Goal: Transaction & Acquisition: Purchase product/service

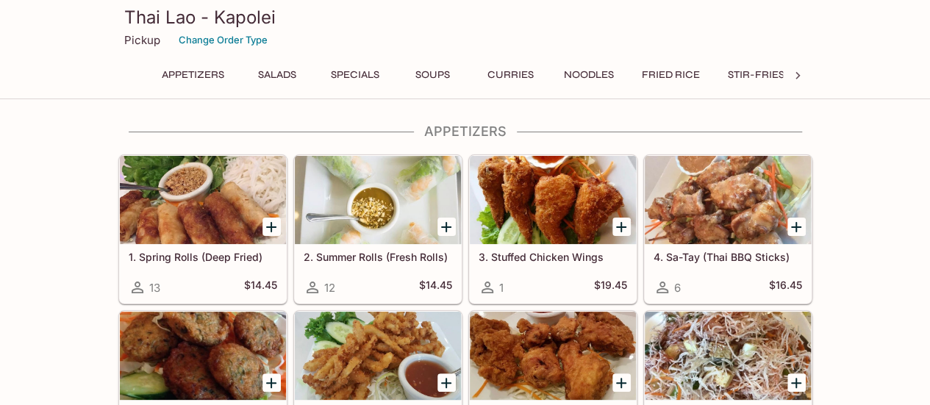
click at [272, 76] on button "Salads" at bounding box center [277, 75] width 66 height 21
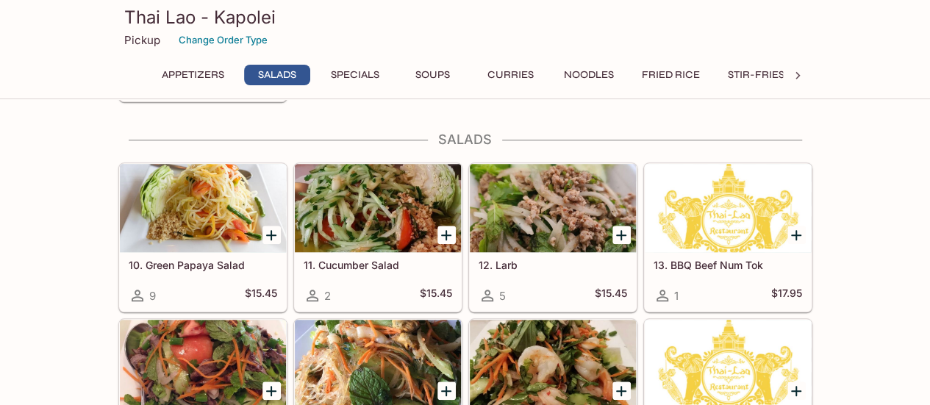
scroll to position [518, 0]
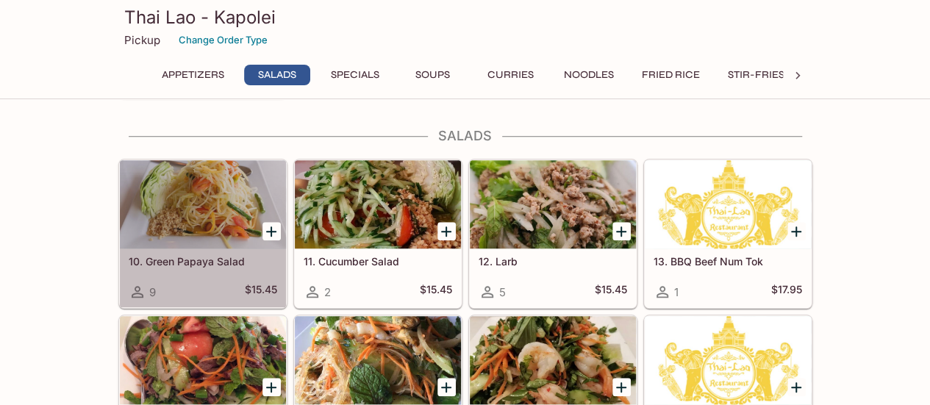
click at [207, 270] on div "10. Green Papaya Salad 9 $15.45" at bounding box center [203, 278] width 166 height 59
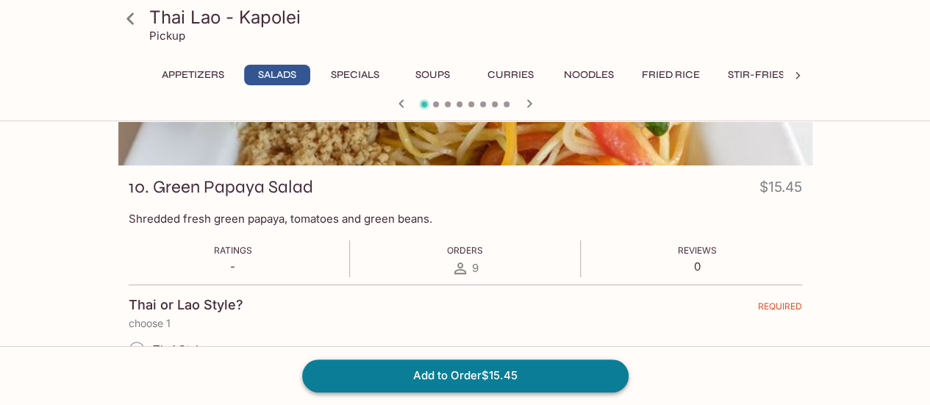
scroll to position [157, 0]
click at [457, 366] on button "Add to Order $15.45" at bounding box center [465, 376] width 327 height 32
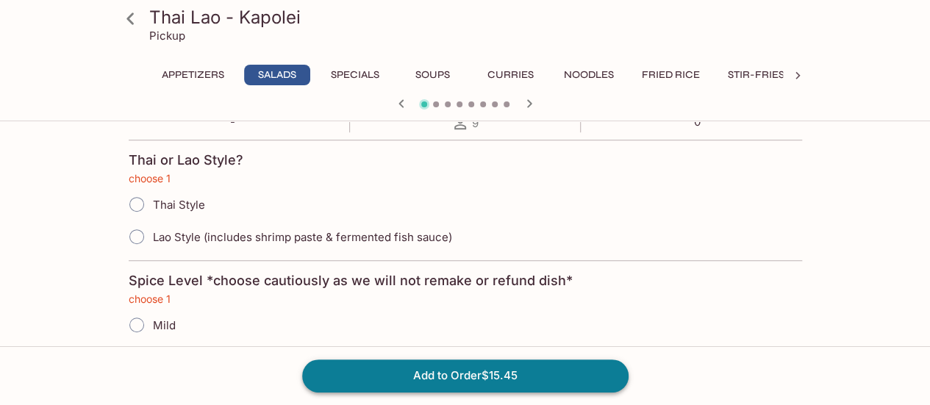
scroll to position [308, 0]
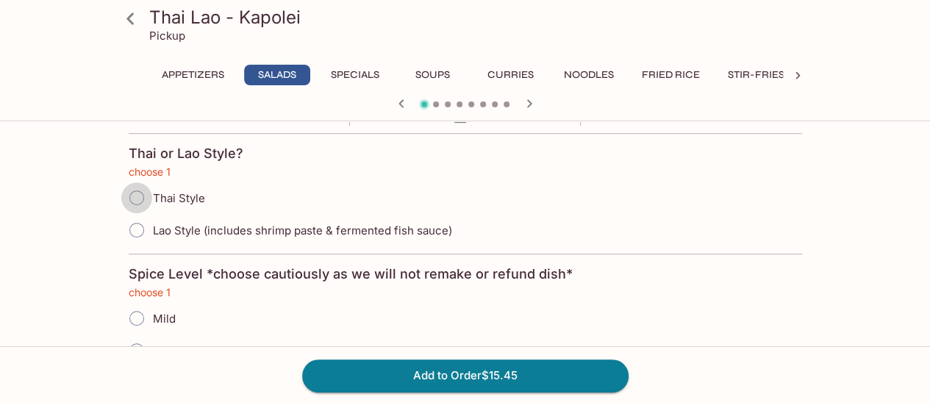
click at [133, 195] on input "Thai Style" at bounding box center [136, 197] width 31 height 31
radio input "true"
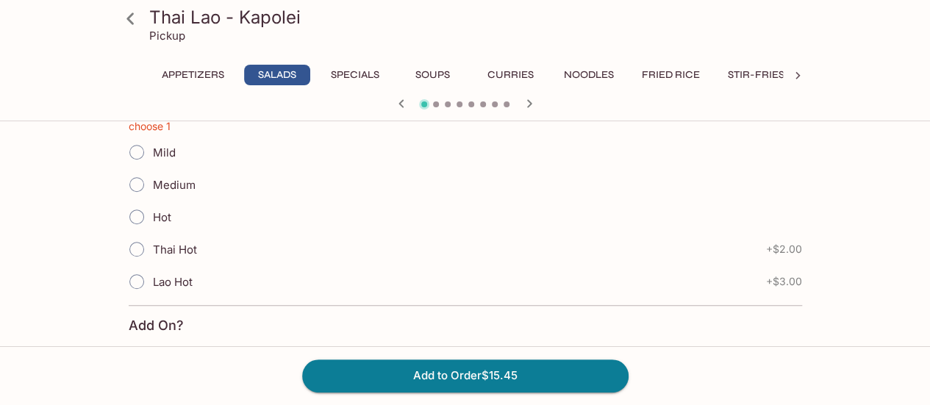
scroll to position [473, 0]
click at [139, 183] on input "Medium" at bounding box center [136, 186] width 31 height 31
radio input "true"
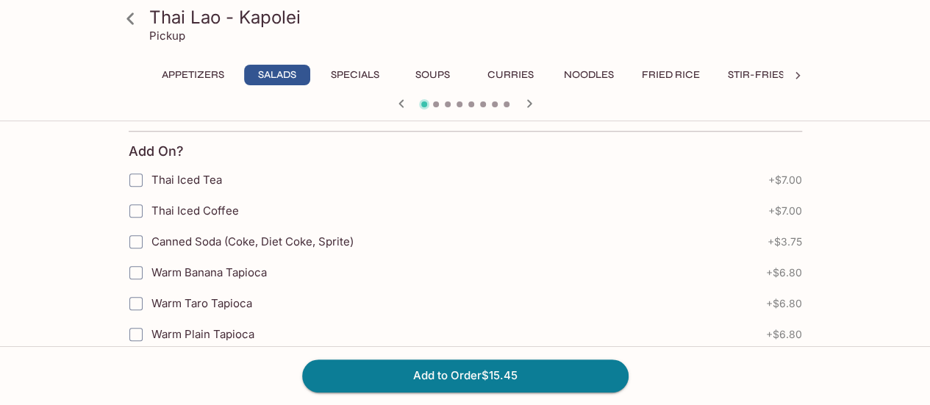
scroll to position [655, 0]
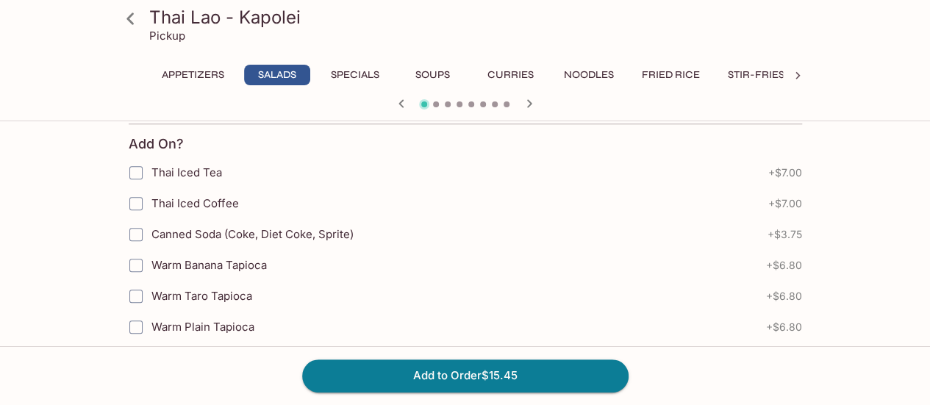
click at [204, 70] on button "Appetizers" at bounding box center [193, 75] width 79 height 21
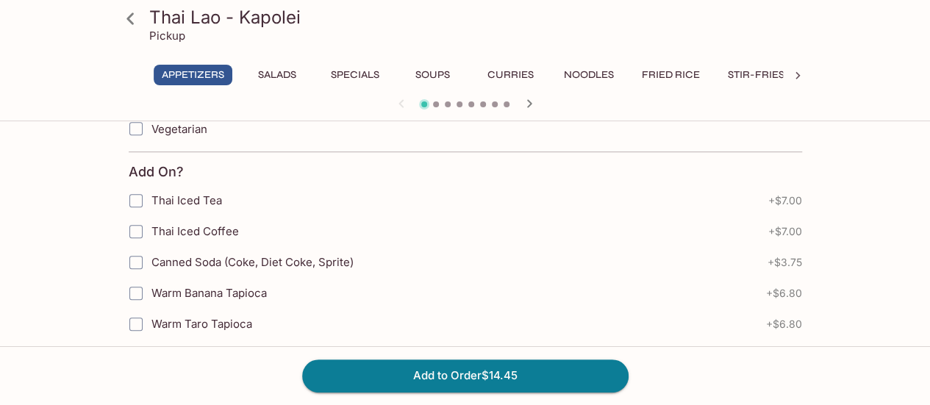
scroll to position [363, 0]
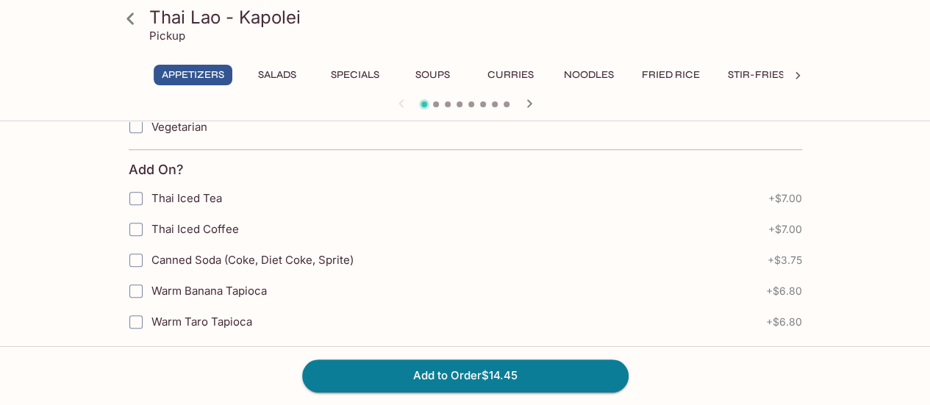
click at [282, 70] on button "Salads" at bounding box center [277, 75] width 66 height 21
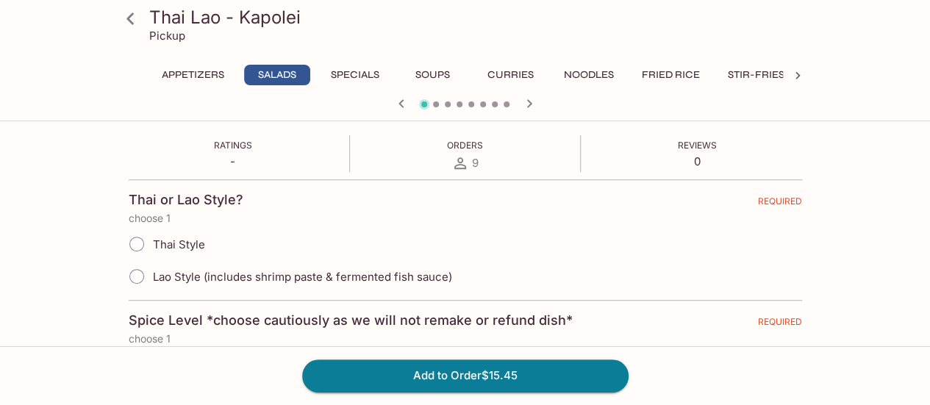
scroll to position [263, 0]
click at [129, 246] on input "Thai Style" at bounding box center [136, 243] width 31 height 31
radio input "true"
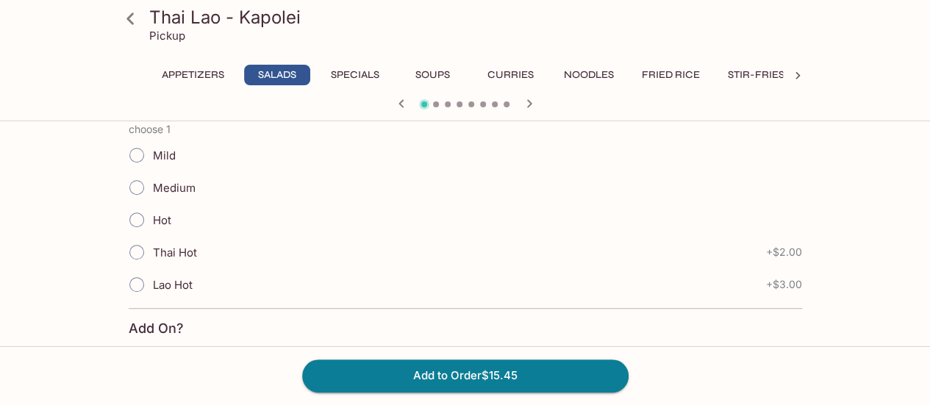
scroll to position [488, 0]
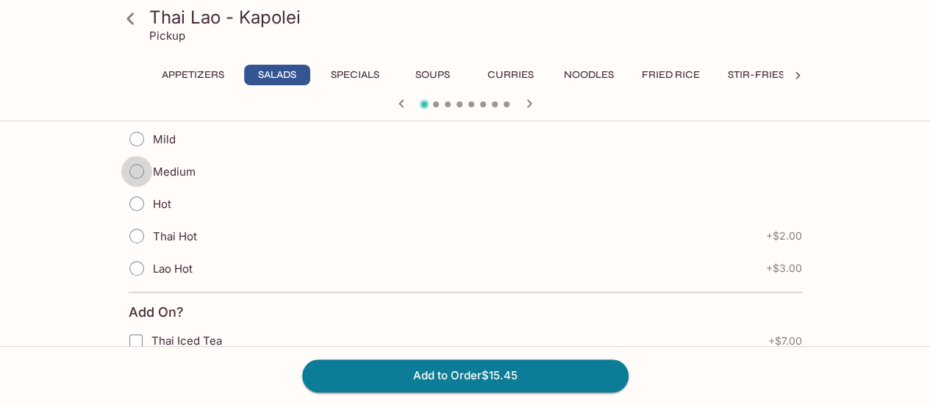
click at [144, 170] on input "Medium" at bounding box center [136, 171] width 31 height 31
radio input "true"
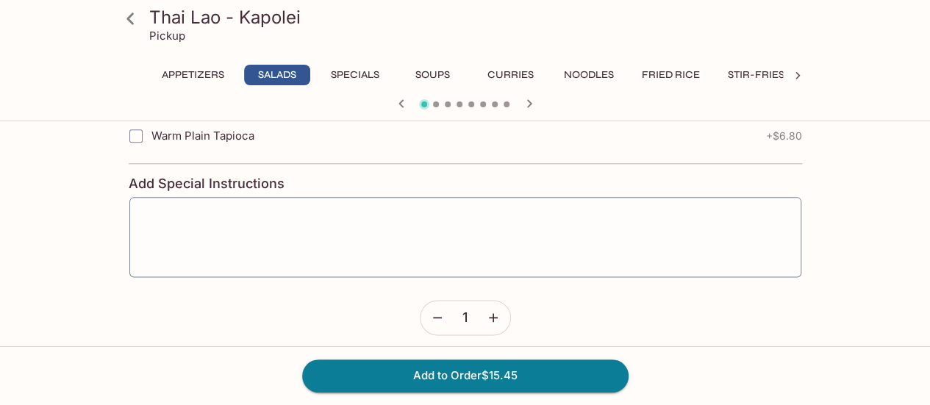
scroll to position [849, 0]
click at [461, 377] on button "Add to Order $15.45" at bounding box center [465, 376] width 327 height 32
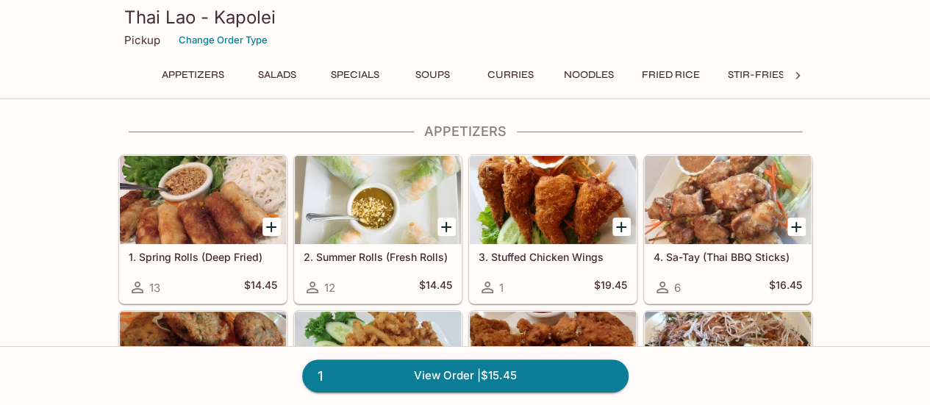
click at [658, 74] on button "Fried Rice" at bounding box center [671, 75] width 74 height 21
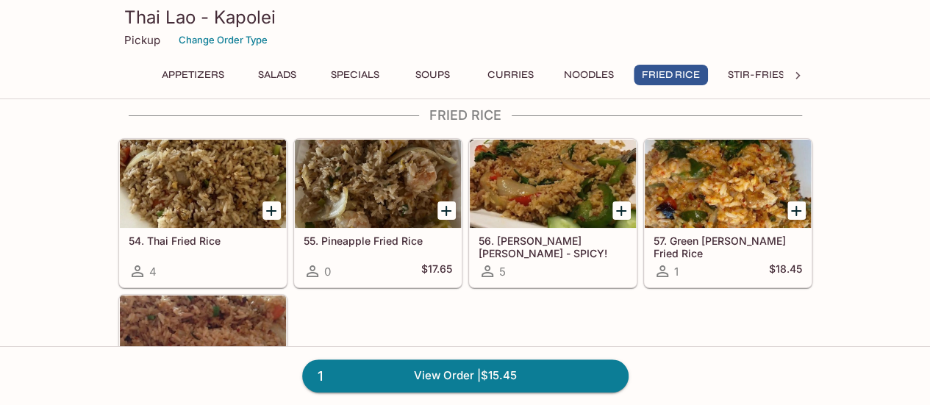
scroll to position [2680, 0]
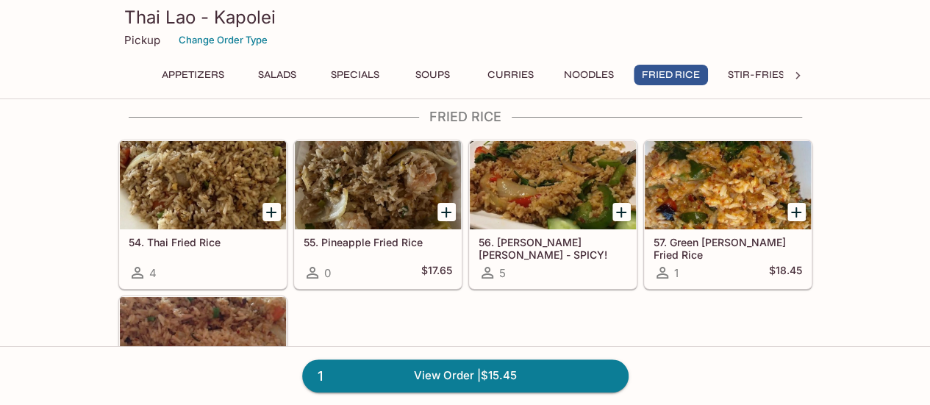
click at [213, 183] on div at bounding box center [203, 185] width 166 height 88
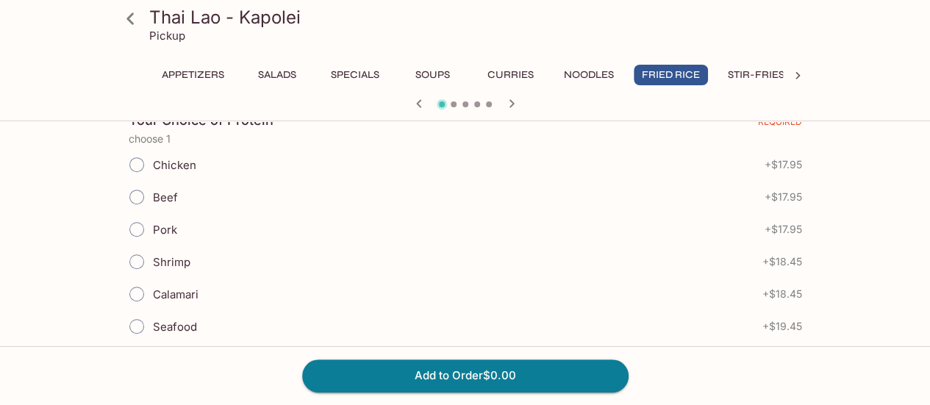
scroll to position [338, 0]
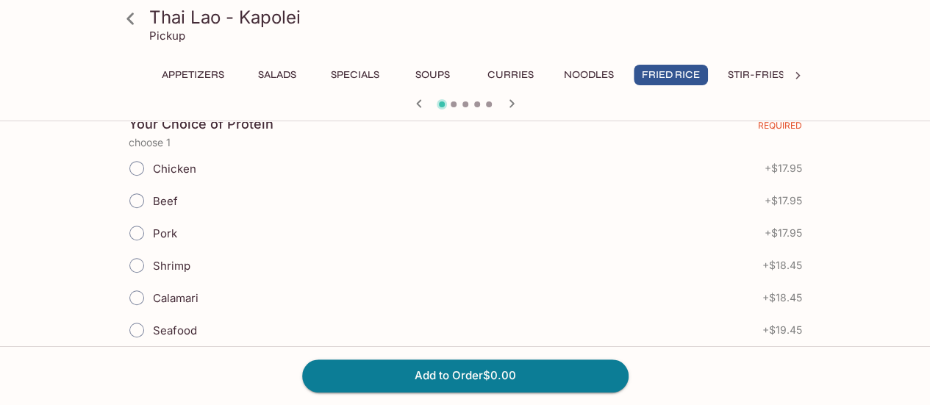
click at [137, 157] on input "Chicken" at bounding box center [136, 168] width 31 height 31
radio input "true"
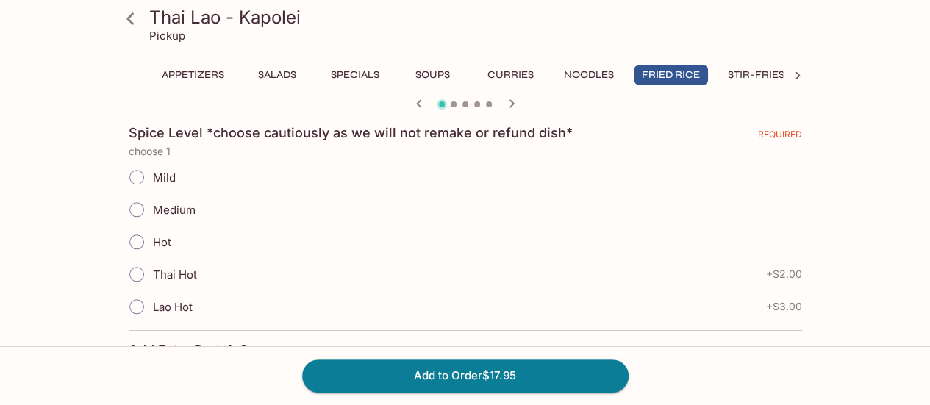
scroll to position [643, 0]
click at [140, 174] on input "Mild" at bounding box center [136, 178] width 31 height 31
radio input "true"
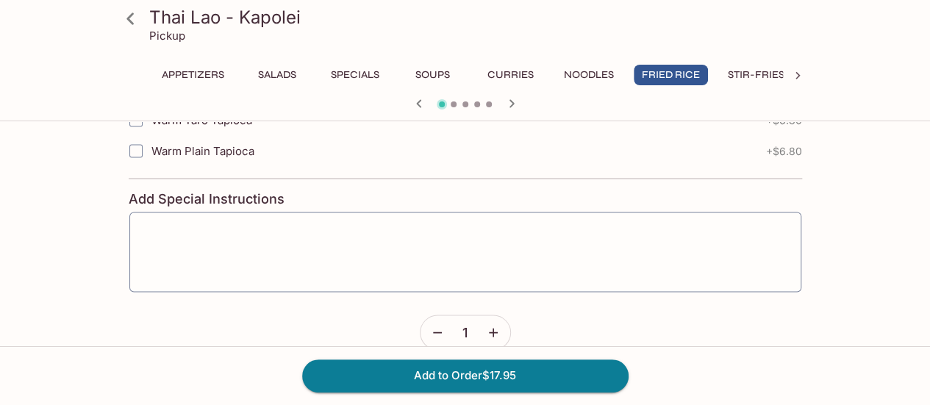
scroll to position [1355, 0]
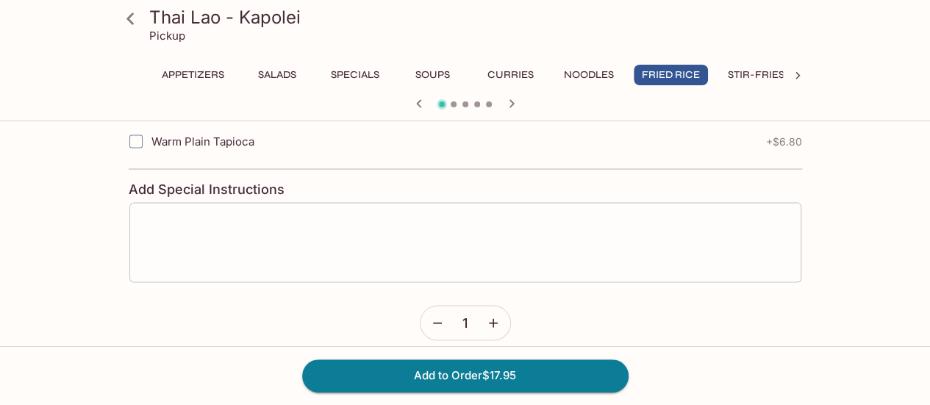
click at [254, 202] on div "x ​" at bounding box center [466, 243] width 674 height 82
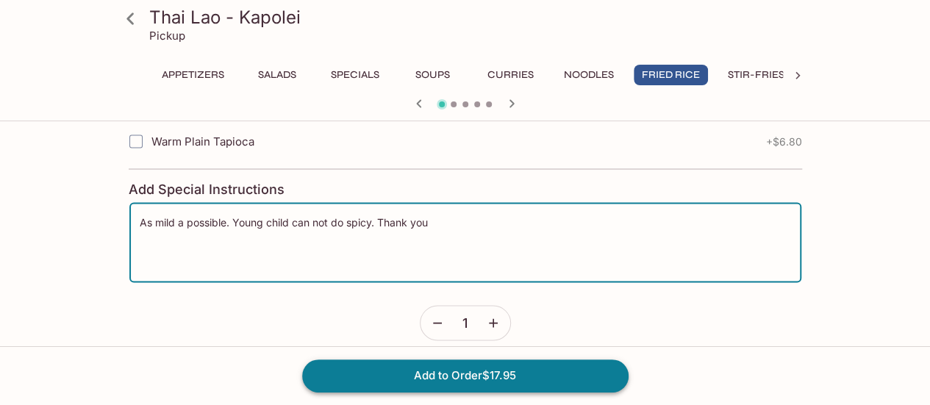
type textarea "As mild a possible. Young child can not do spicy. Thank you"
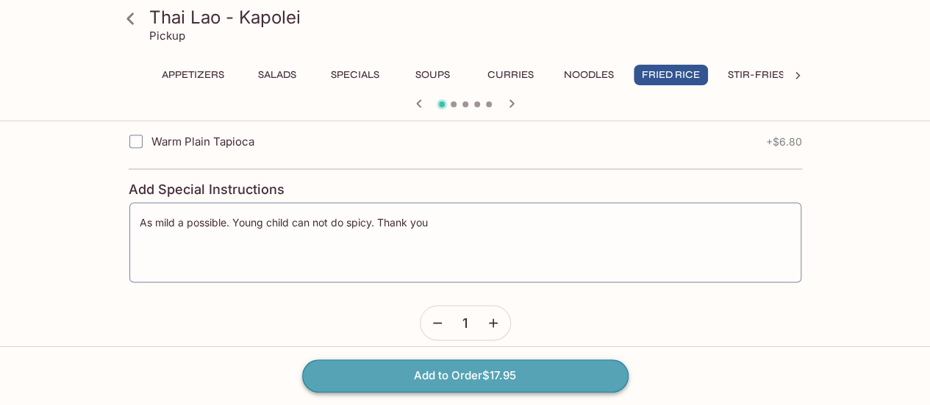
click at [523, 385] on button "Add to Order $17.95" at bounding box center [465, 376] width 327 height 32
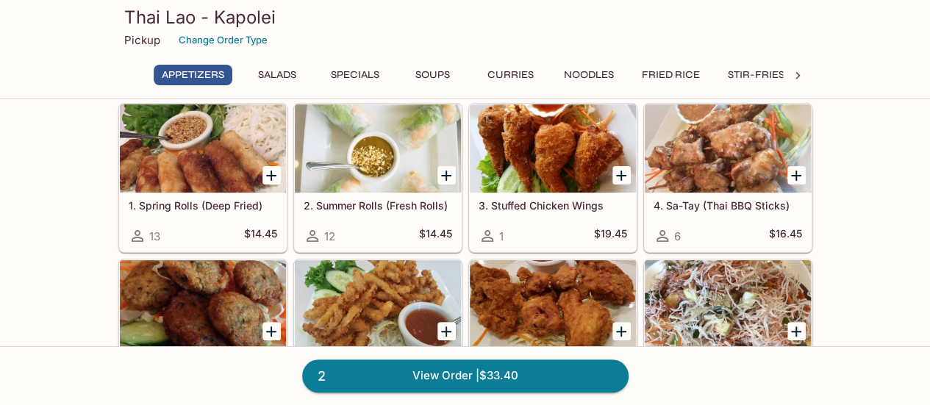
scroll to position [47, 0]
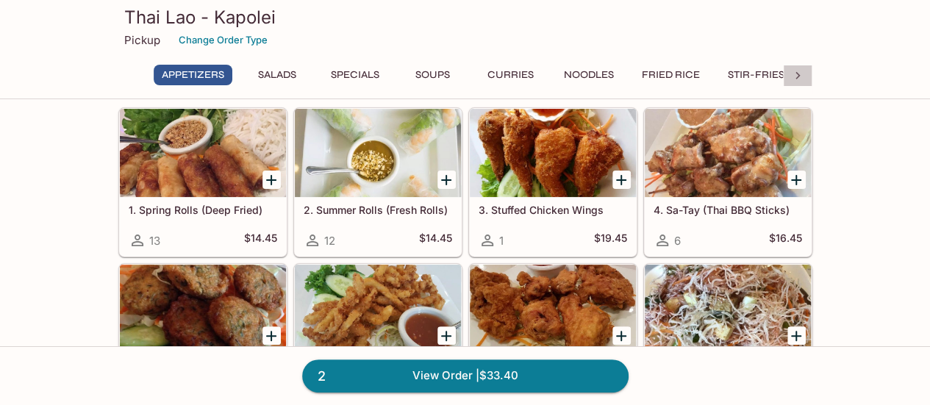
click at [798, 76] on icon at bounding box center [798, 75] width 4 height 7
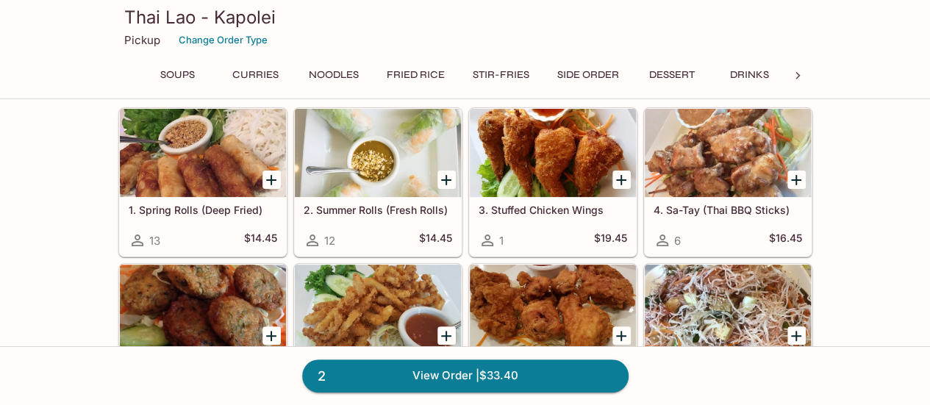
scroll to position [0, 256]
click at [675, 70] on button "Dessert" at bounding box center [672, 75] width 66 height 21
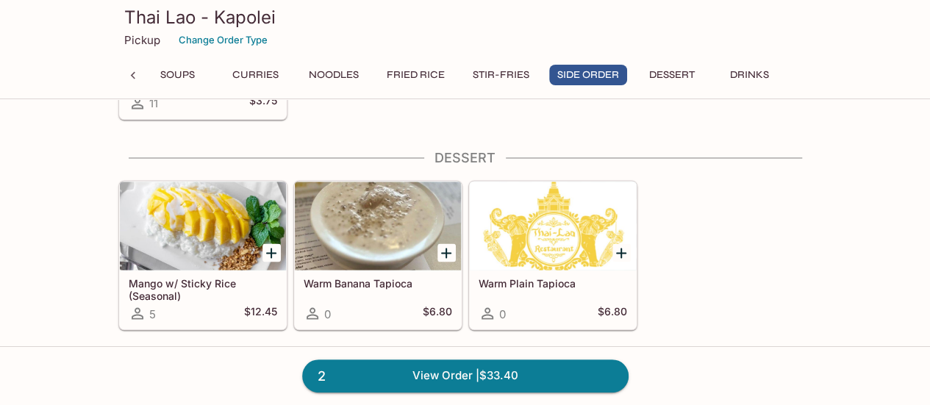
scroll to position [4052, 0]
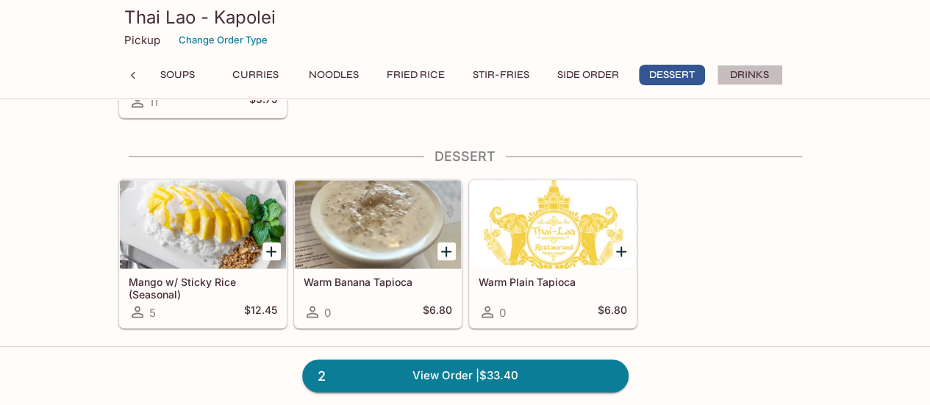
click at [744, 71] on button "Drinks" at bounding box center [750, 75] width 66 height 21
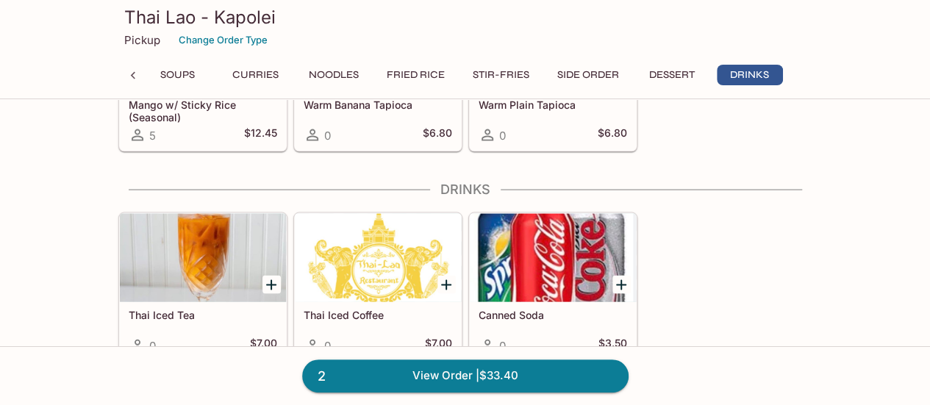
scroll to position [4234, 0]
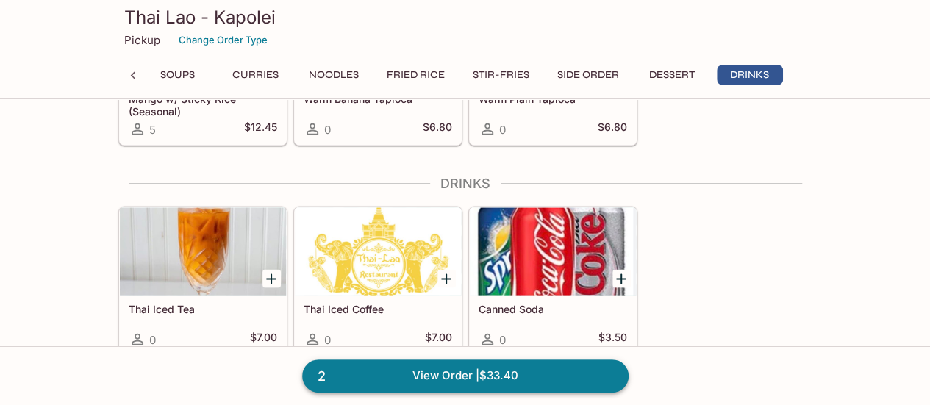
click at [476, 382] on link "2 View Order | $33.40" at bounding box center [465, 376] width 327 height 32
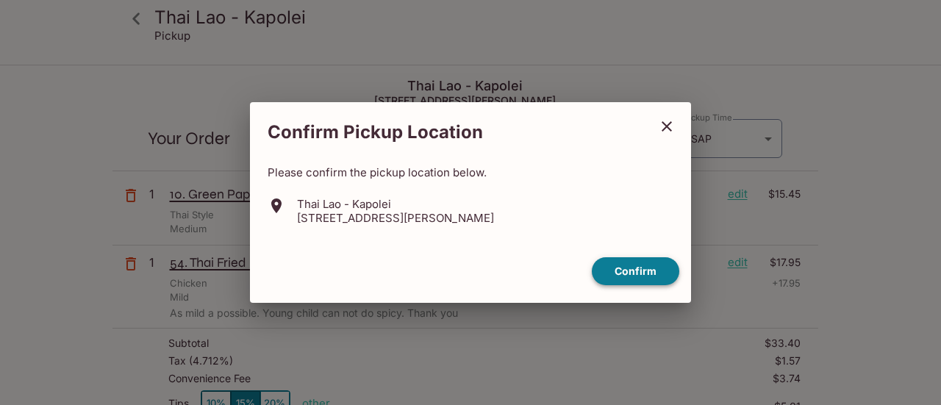
click at [646, 275] on button "Confirm" at bounding box center [636, 271] width 88 height 29
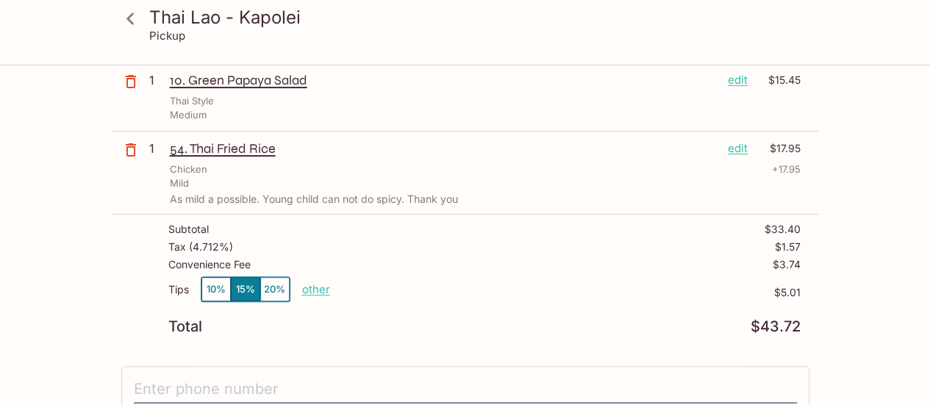
scroll to position [115, 0]
click at [215, 284] on button "10%" at bounding box center [216, 289] width 29 height 24
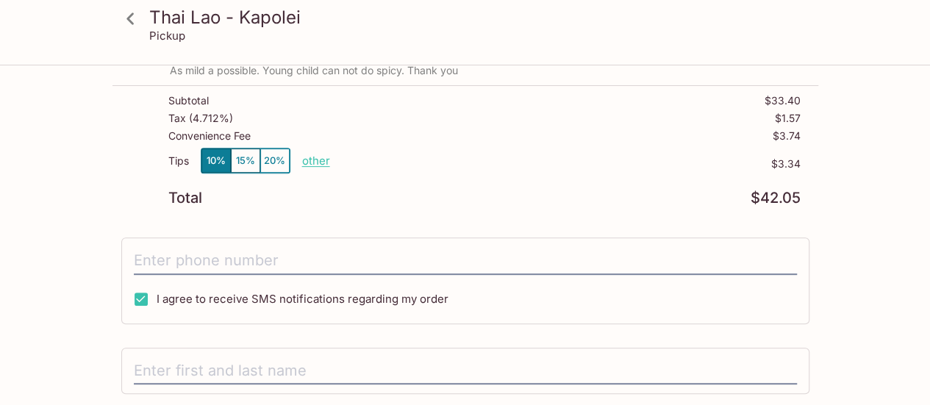
scroll to position [244, 0]
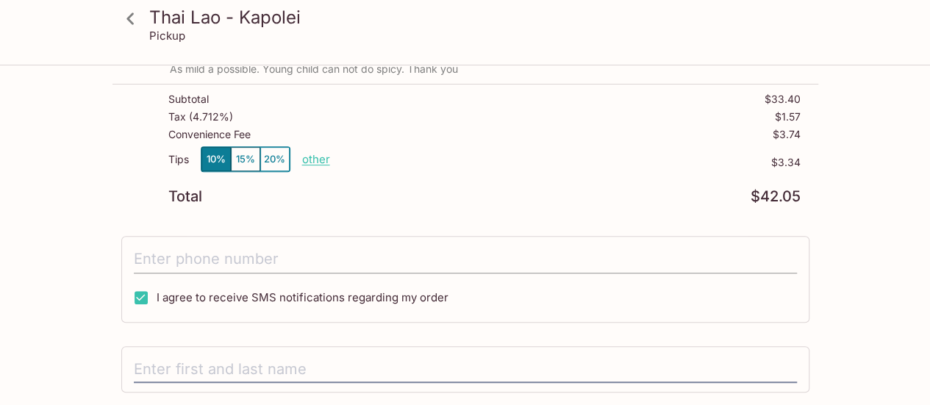
click at [276, 249] on input "tel" at bounding box center [465, 260] width 663 height 28
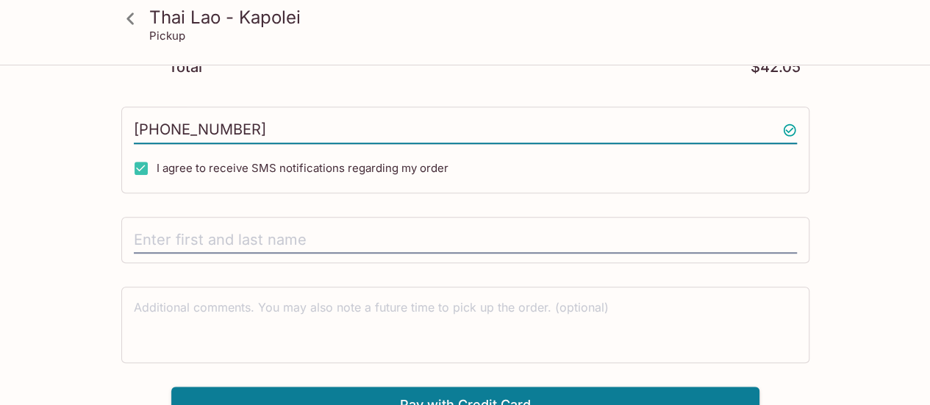
scroll to position [387, 0]
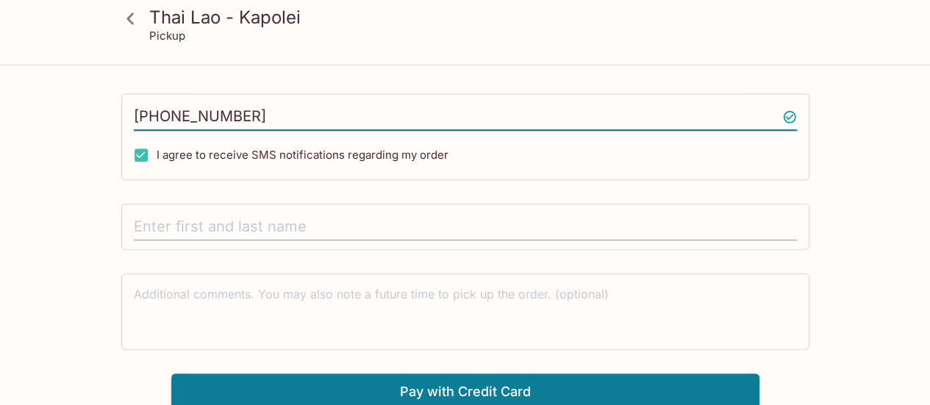
type input "[PHONE_NUMBER]"
click at [246, 221] on input "text" at bounding box center [465, 227] width 663 height 28
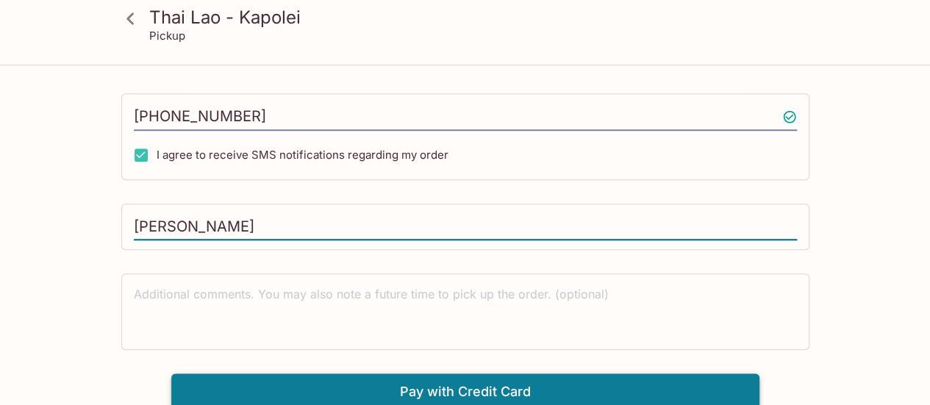
type input "[PERSON_NAME]"
click at [447, 392] on button "Pay with Credit Card" at bounding box center [465, 392] width 588 height 37
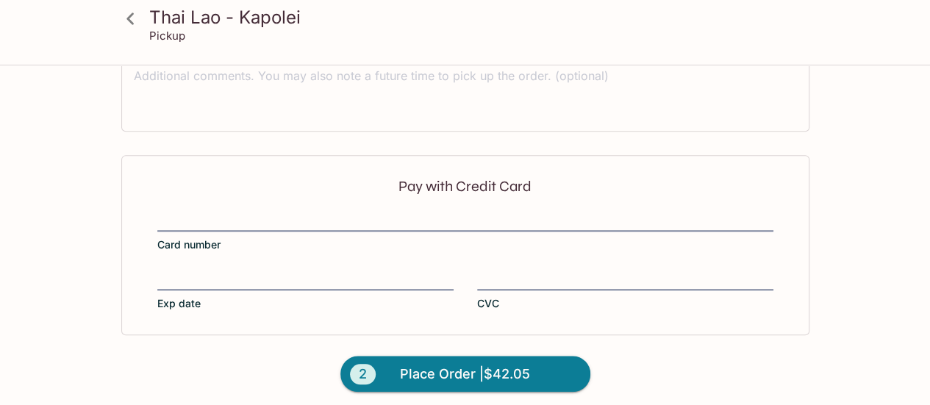
scroll to position [608, 0]
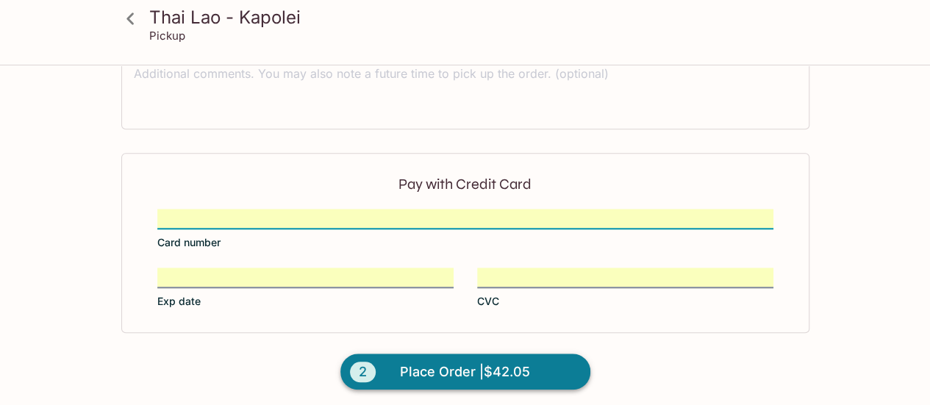
click at [447, 374] on span "Place Order | $42.05" at bounding box center [465, 372] width 130 height 24
